Goal: Information Seeking & Learning: Check status

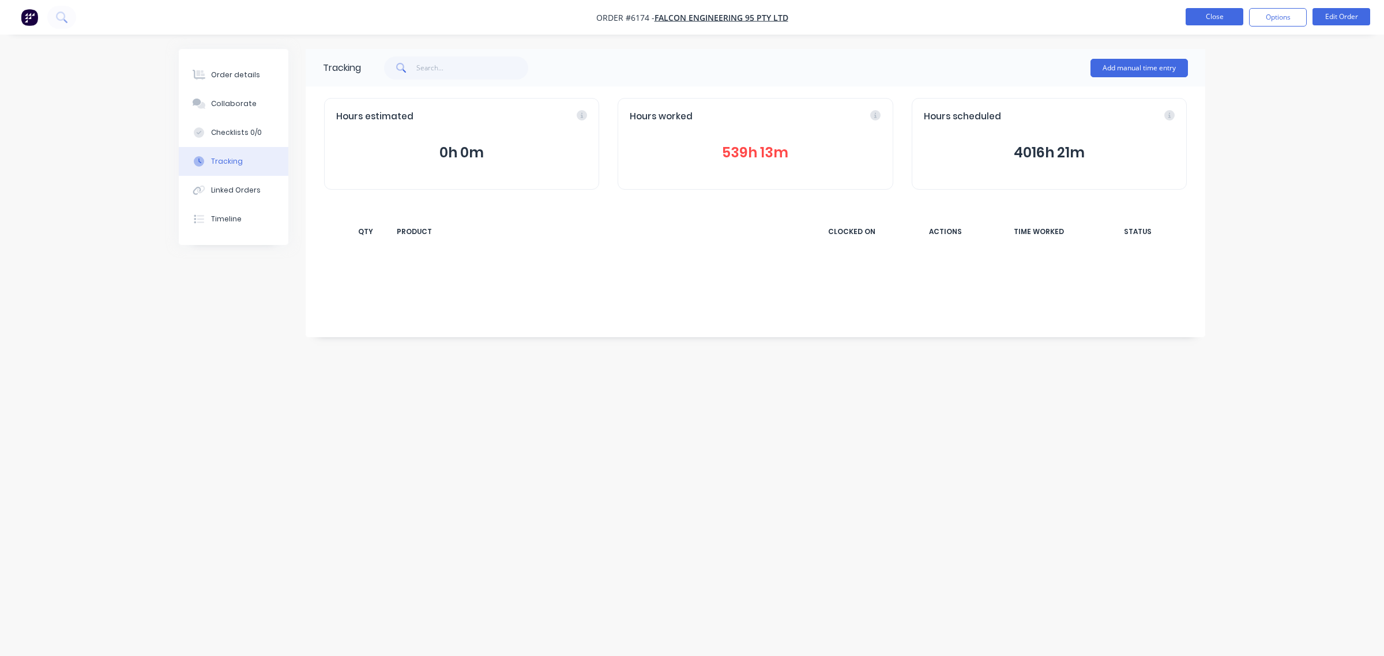
click at [1201, 18] on button "Close" at bounding box center [1215, 16] width 58 height 17
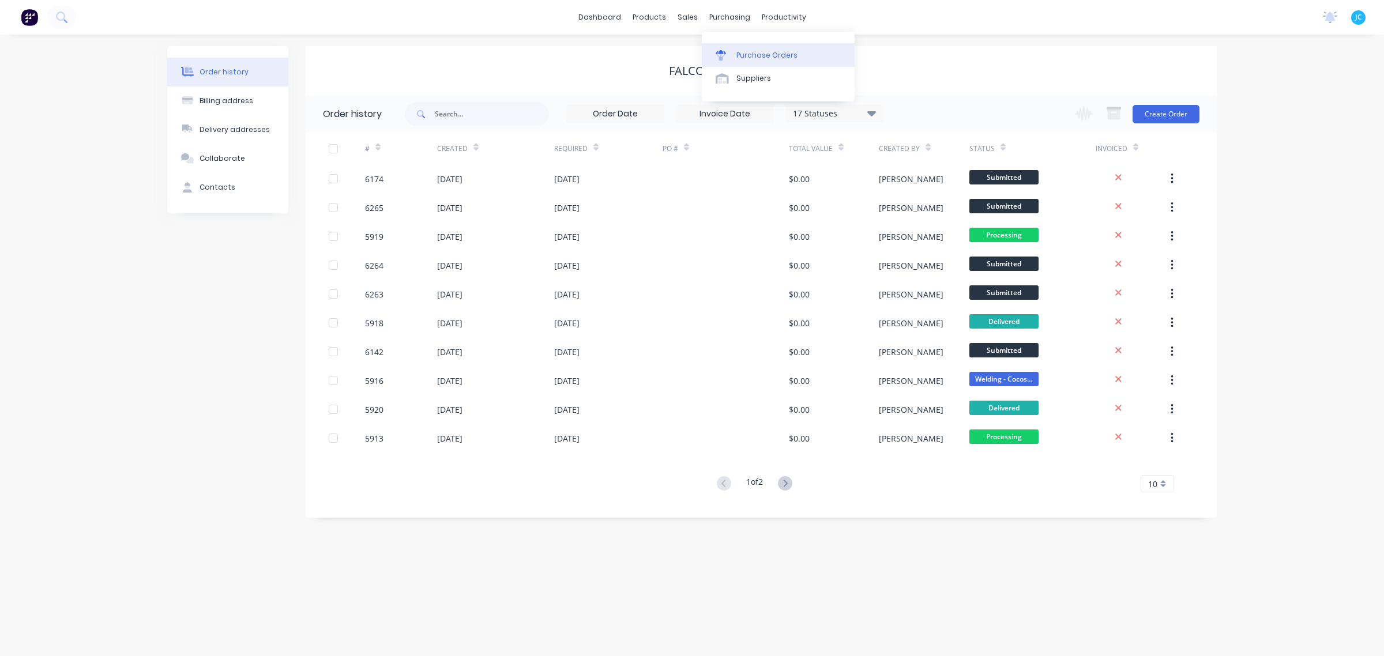
click at [746, 58] on div "Purchase Orders" at bounding box center [766, 55] width 61 height 10
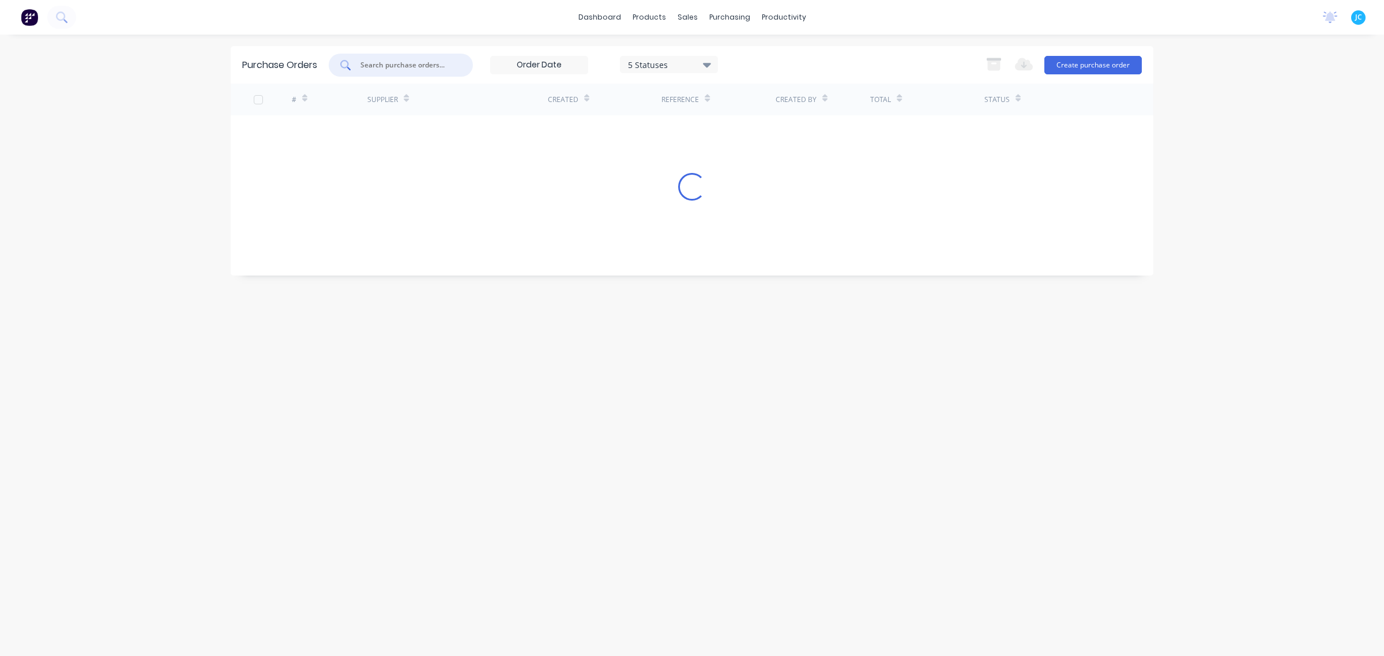
click at [423, 65] on input "text" at bounding box center [407, 65] width 96 height 12
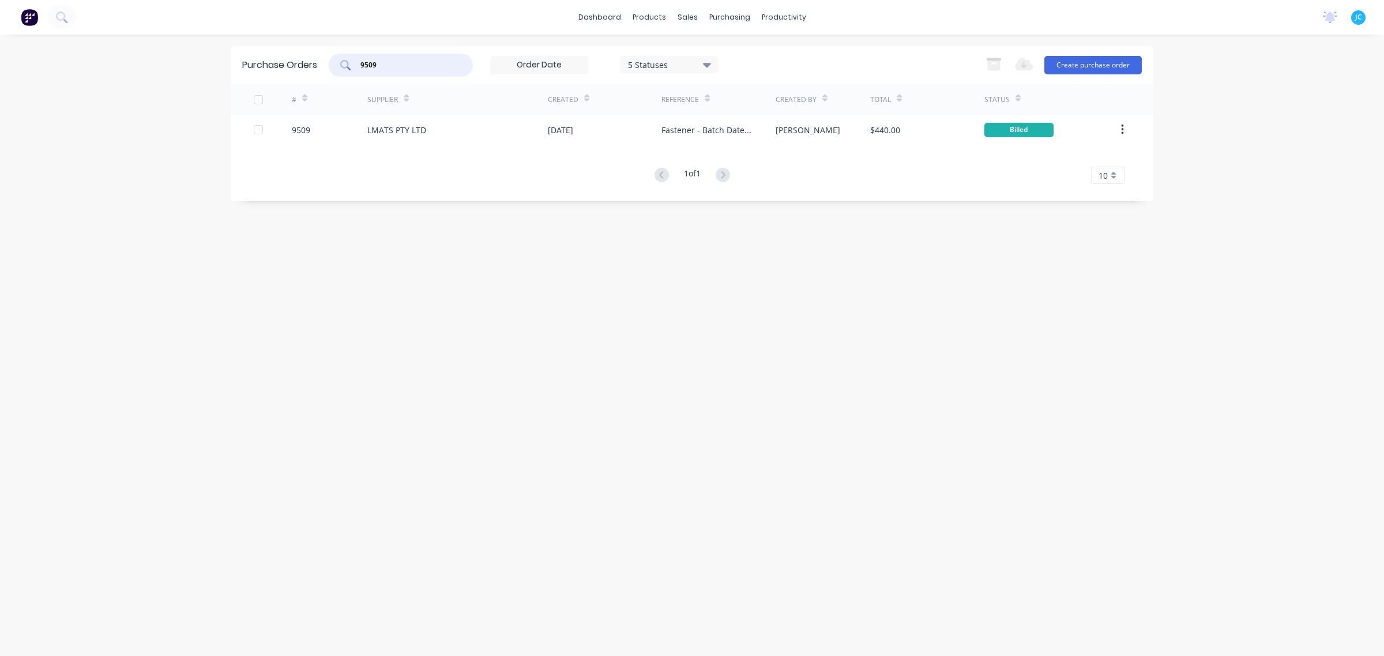
drag, startPoint x: 392, startPoint y: 68, endPoint x: 273, endPoint y: 59, distance: 119.7
click at [273, 59] on div "Purchase Orders 9509 5 Statuses 5 Statuses Export to Excel (XLSX) Create purcha…" at bounding box center [692, 64] width 923 height 37
drag, startPoint x: 405, startPoint y: 59, endPoint x: 302, endPoint y: 38, distance: 105.3
click at [302, 38] on div "dashboard products sales purchasing productivity dashboard products Product Cat…" at bounding box center [692, 328] width 1384 height 656
type input "lmats"
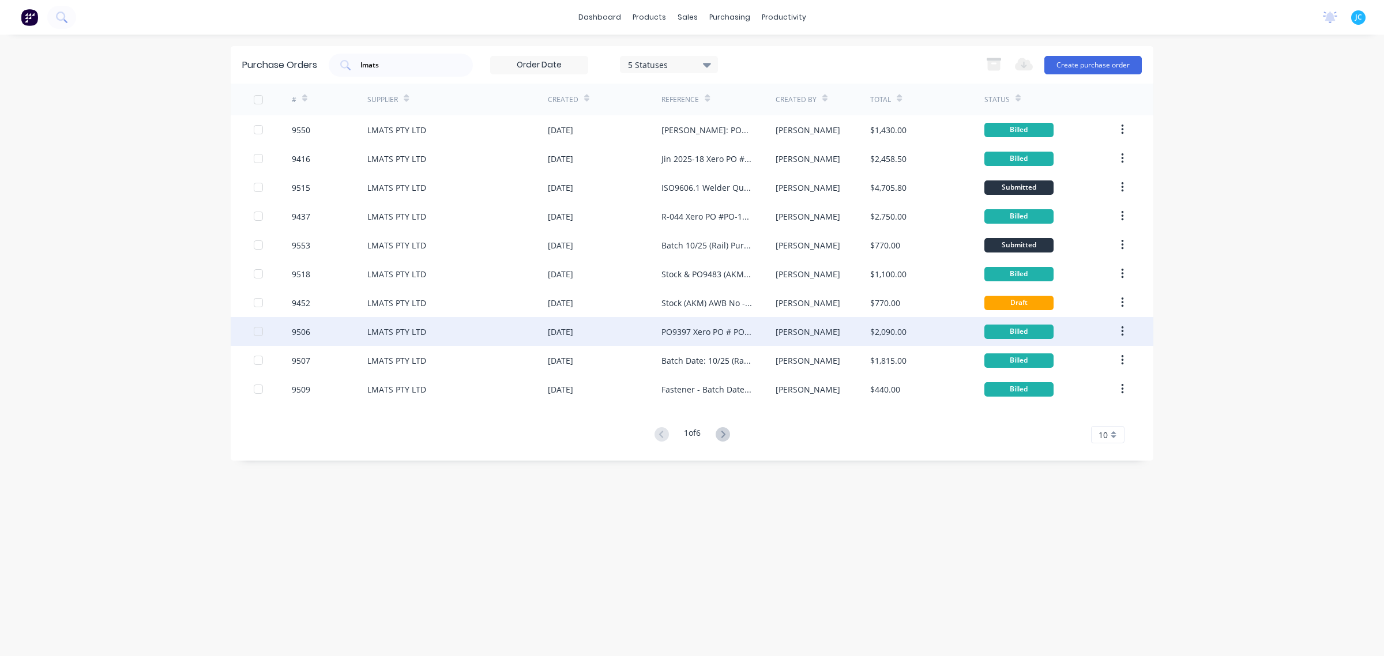
click at [345, 336] on div "9506" at bounding box center [330, 331] width 76 height 29
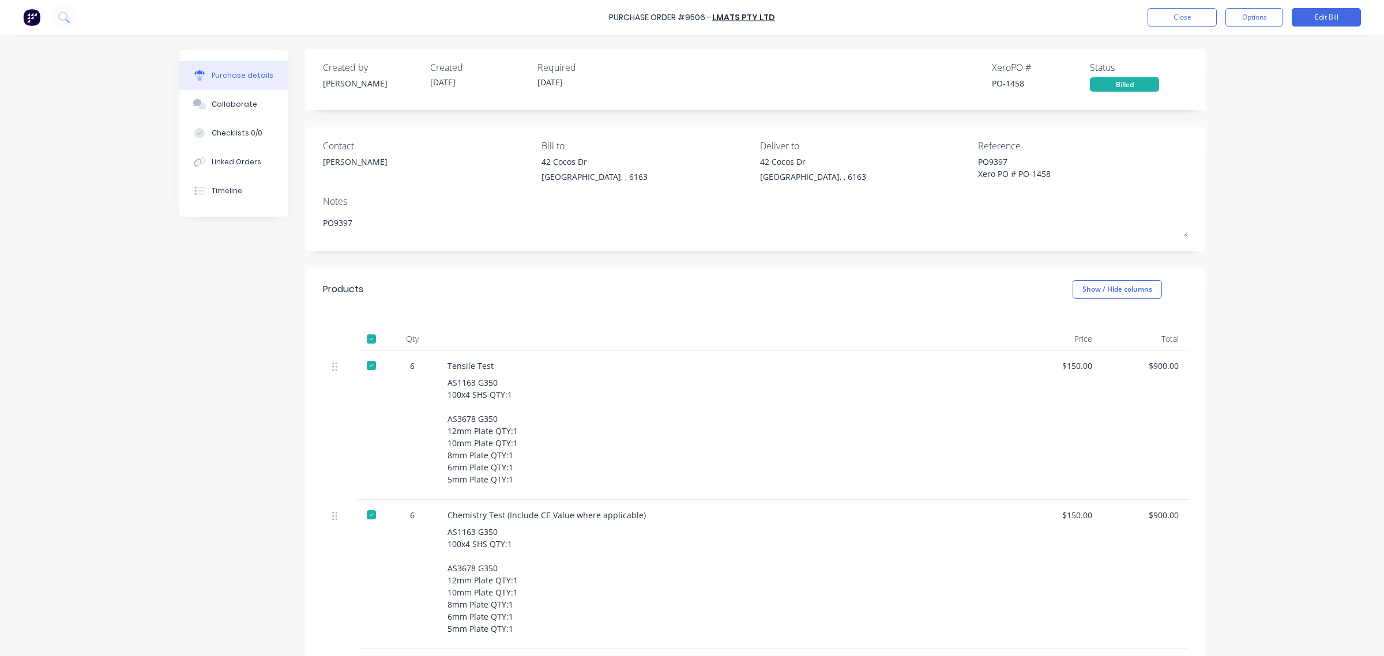
click at [283, 390] on div "Created by [PERSON_NAME] Created [DATE] Required [DATE] Xero PO # PO-1458 Statu…" at bounding box center [692, 452] width 1027 height 806
click at [978, 157] on div "PO9397 Xero PO # PO-1458" at bounding box center [1050, 170] width 144 height 29
click at [1106, 200] on div "Notes" at bounding box center [755, 201] width 865 height 14
click at [980, 156] on div "PO9397 Xero PO # PO-1458" at bounding box center [1050, 170] width 144 height 29
click at [1178, 18] on button "Close" at bounding box center [1182, 17] width 69 height 18
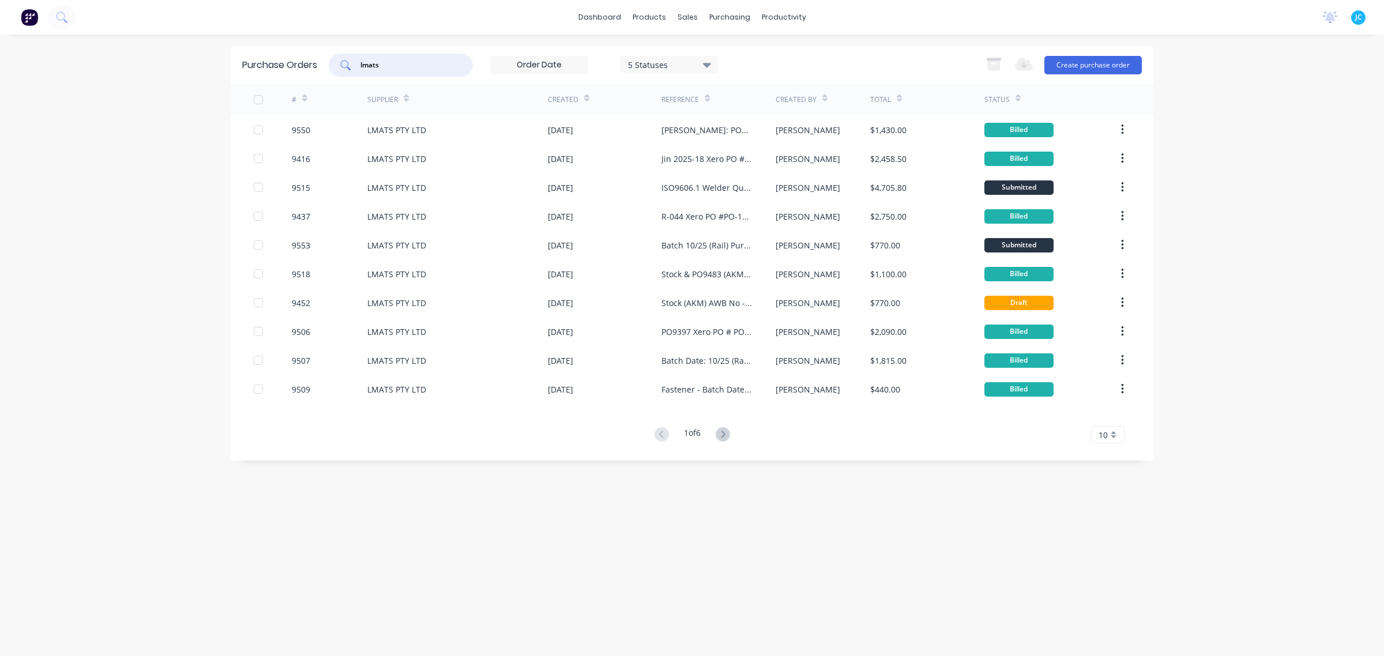
drag, startPoint x: 433, startPoint y: 67, endPoint x: 273, endPoint y: 64, distance: 159.8
click at [273, 64] on div "Purchase Orders lmats 5 Statuses 5 Statuses Export to Excel (XLSX) Create purch…" at bounding box center [692, 64] width 923 height 37
type input "weld int"
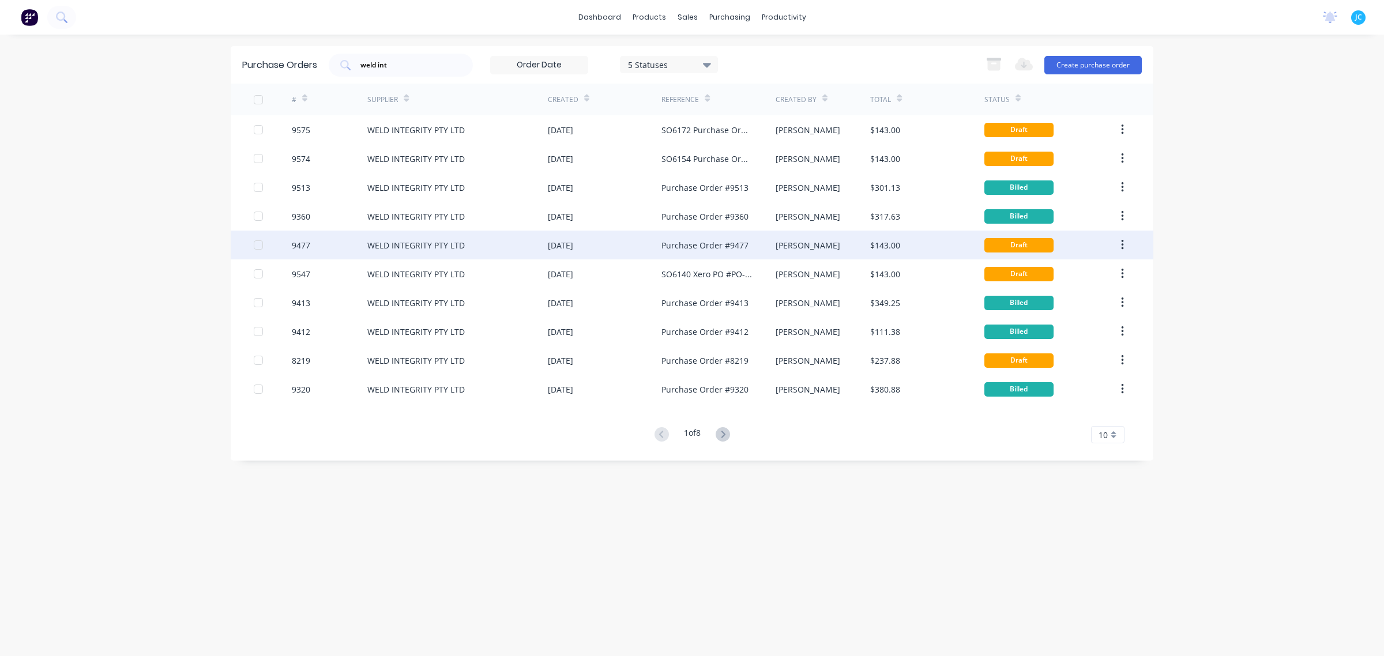
click at [330, 253] on div "9477" at bounding box center [330, 245] width 76 height 29
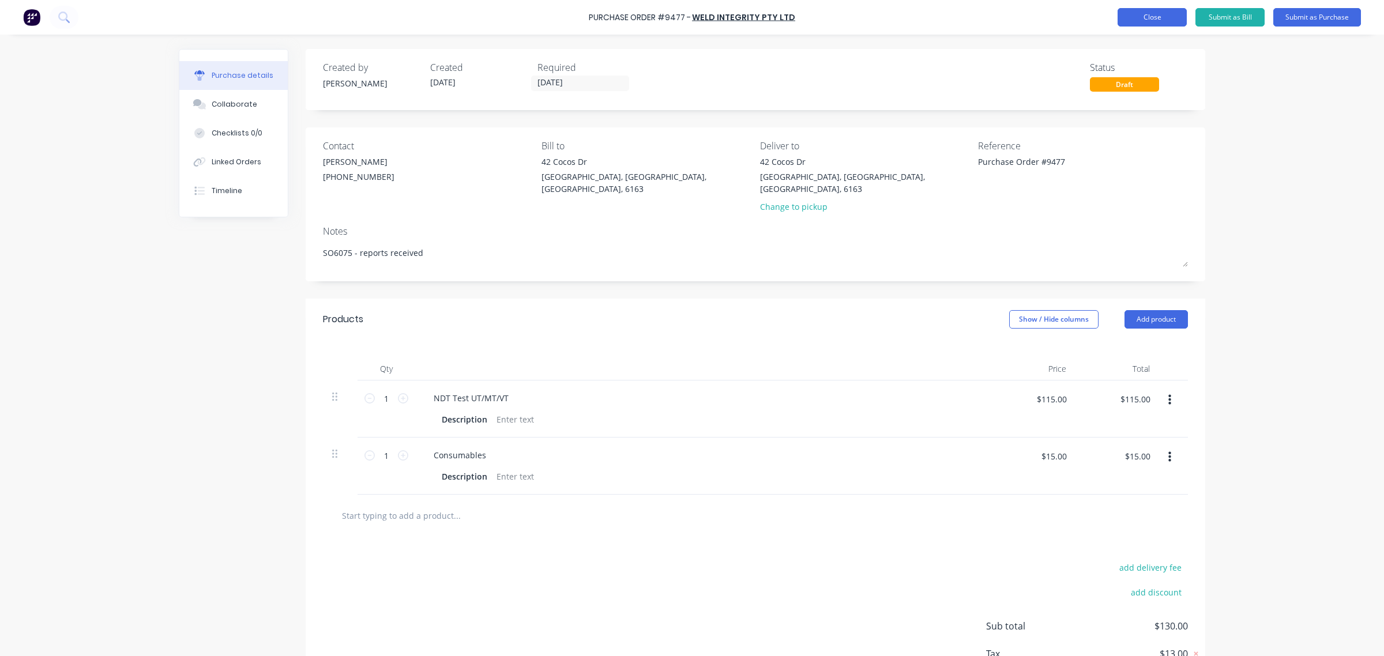
type textarea "x"
click at [1148, 10] on button "Close" at bounding box center [1152, 17] width 69 height 18
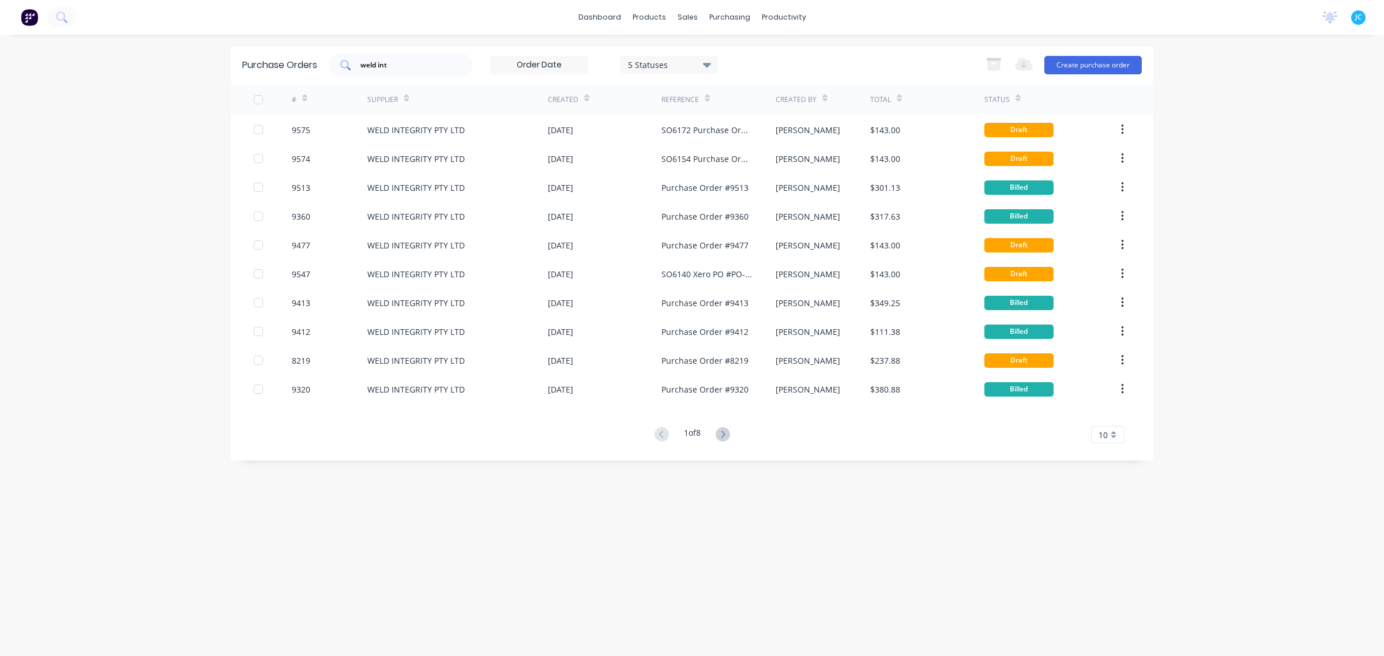
drag, startPoint x: 463, startPoint y: 65, endPoint x: 332, endPoint y: 63, distance: 130.9
click at [332, 63] on div "weld int 5 Statuses 5 Statuses" at bounding box center [523, 65] width 389 height 23
click at [422, 66] on input "weld int" at bounding box center [407, 65] width 96 height 12
click at [417, 66] on input "weld int" at bounding box center [407, 65] width 96 height 12
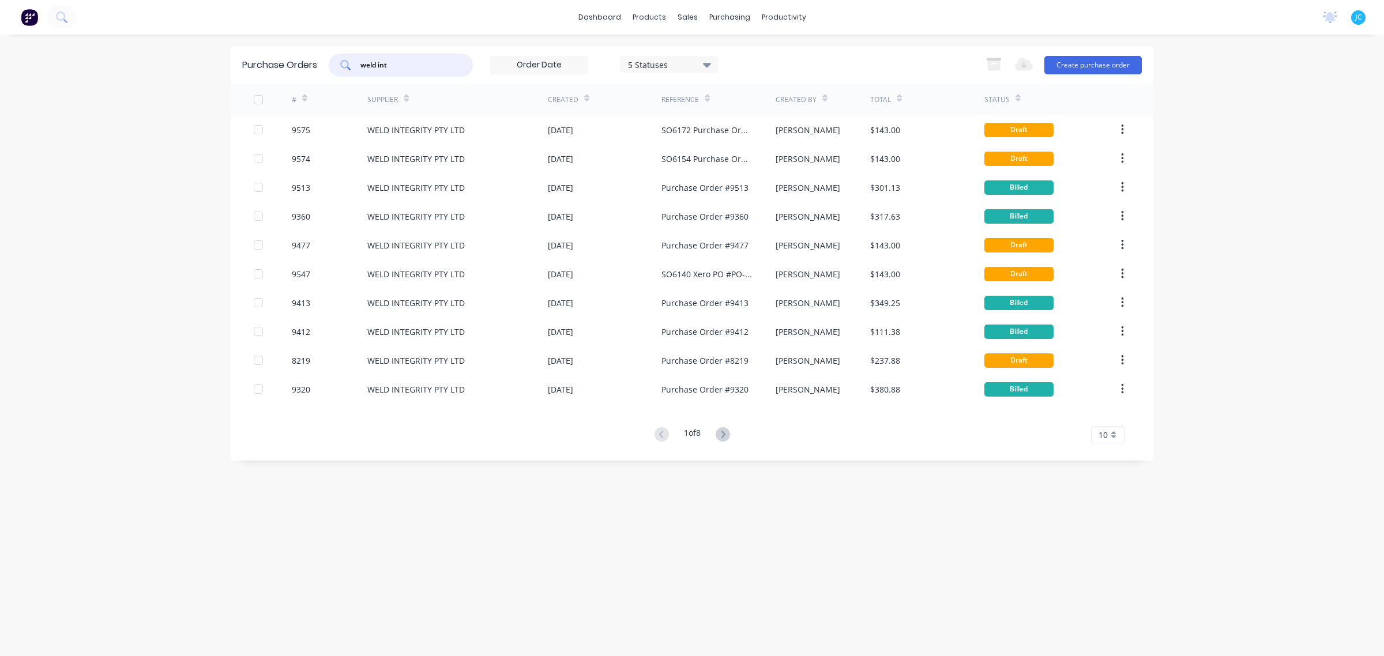
drag, startPoint x: 413, startPoint y: 66, endPoint x: 303, endPoint y: 65, distance: 109.6
click at [303, 65] on div "Purchase Orders weld int 5 Statuses 5 Statuses Export to Excel (XLSX) Create pu…" at bounding box center [692, 64] width 923 height 37
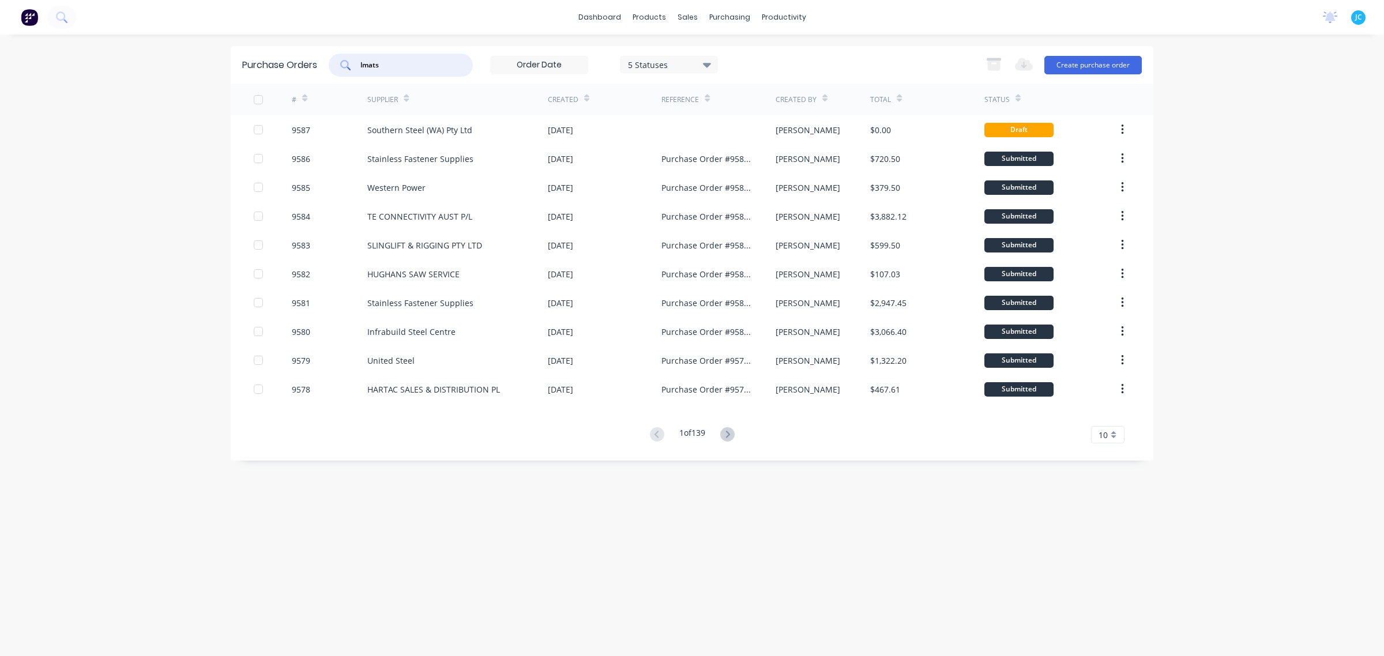
type input "lmats"
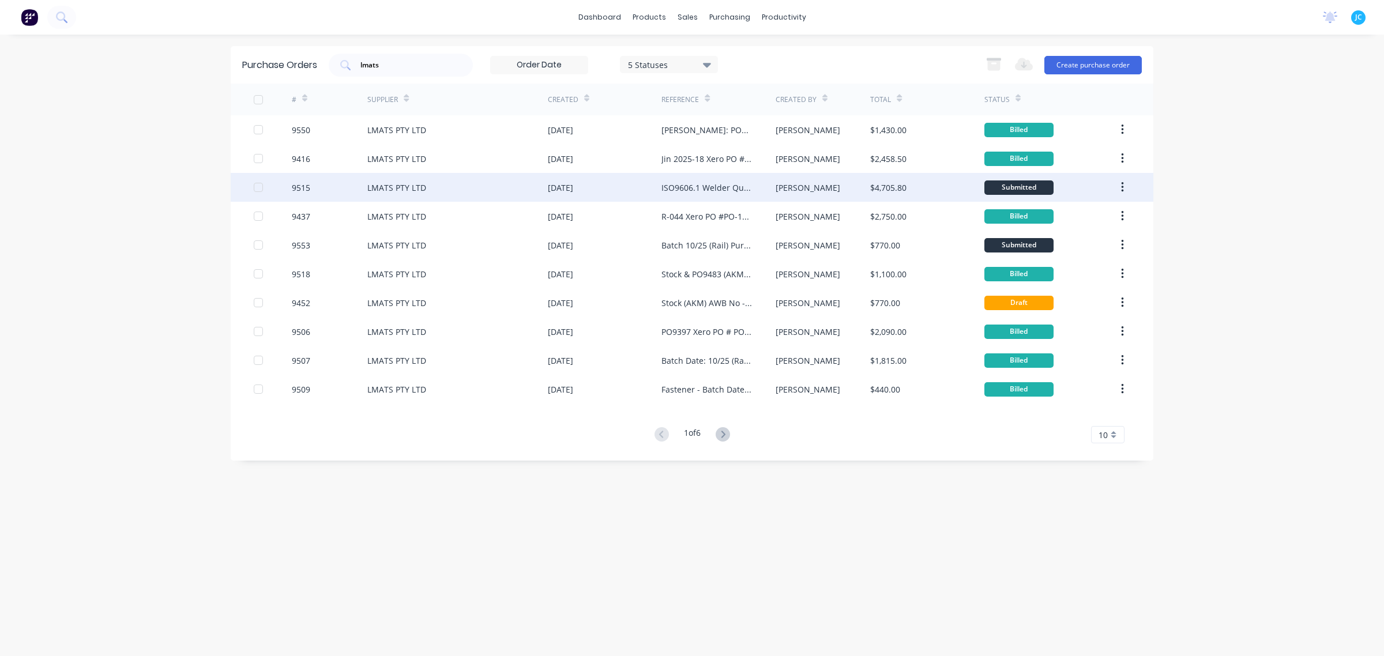
click at [337, 189] on div "9515" at bounding box center [330, 187] width 76 height 29
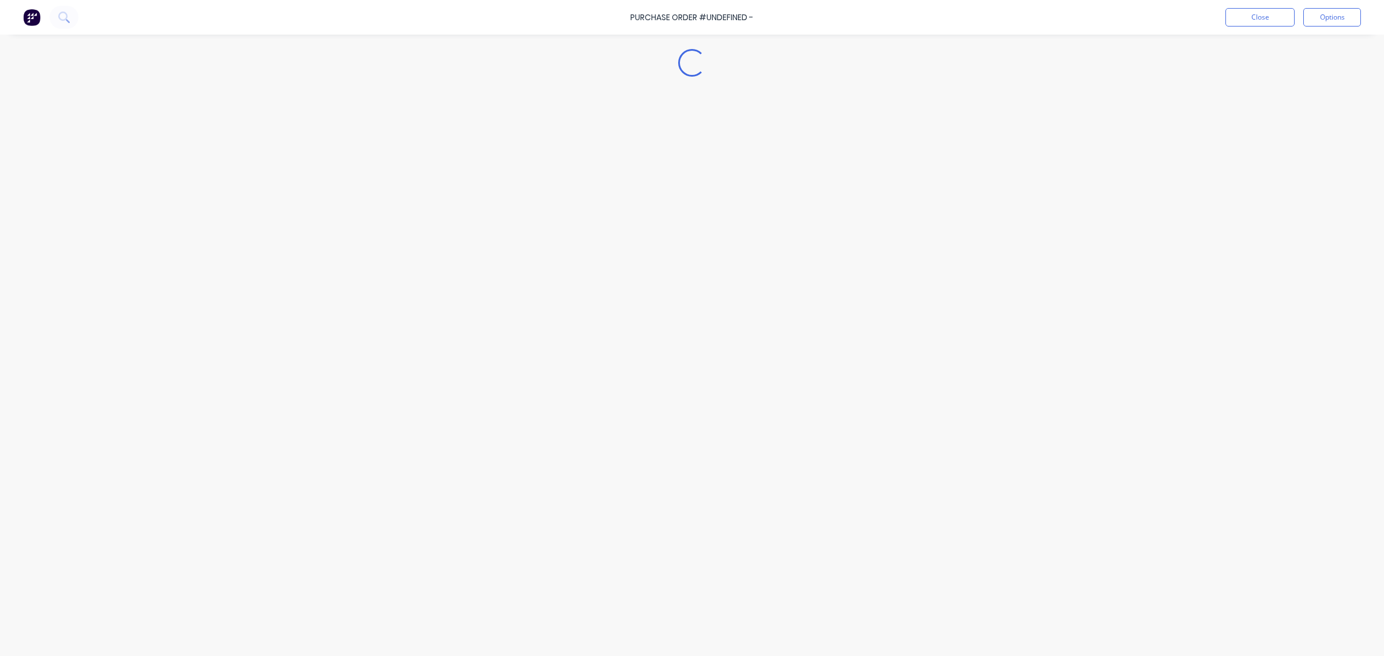
type textarea "x"
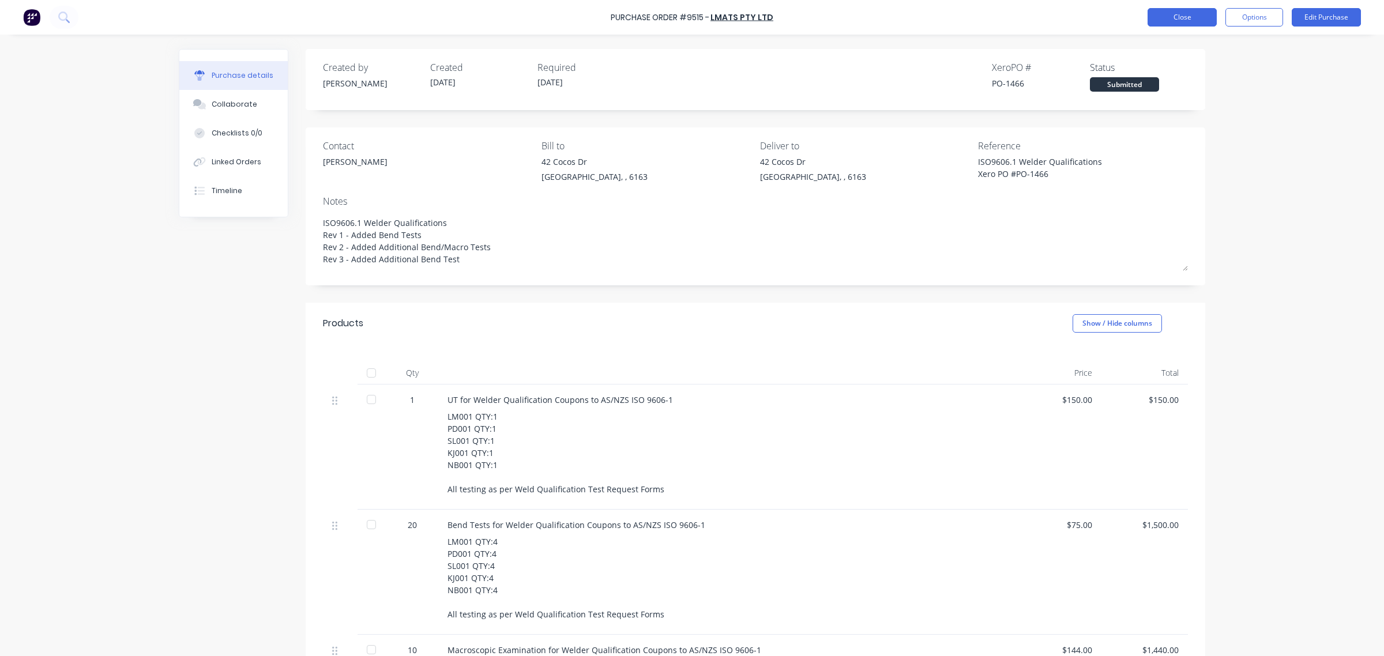
click at [1180, 20] on button "Close" at bounding box center [1182, 17] width 69 height 18
